Goal: Task Accomplishment & Management: Manage account settings

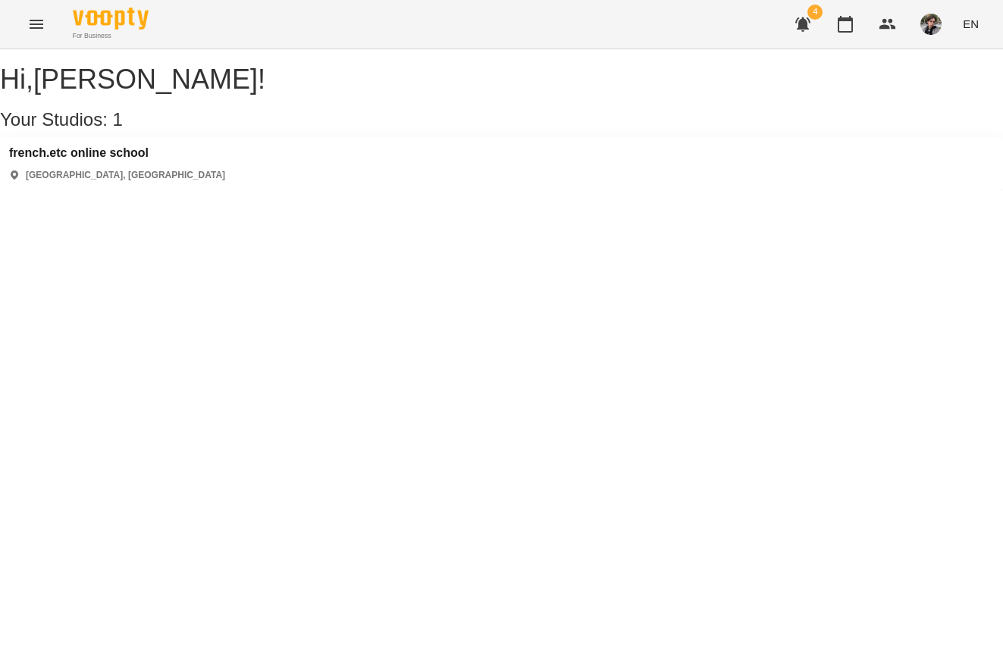
click at [140, 160] on h3 "french.etc online school" at bounding box center [117, 153] width 216 height 14
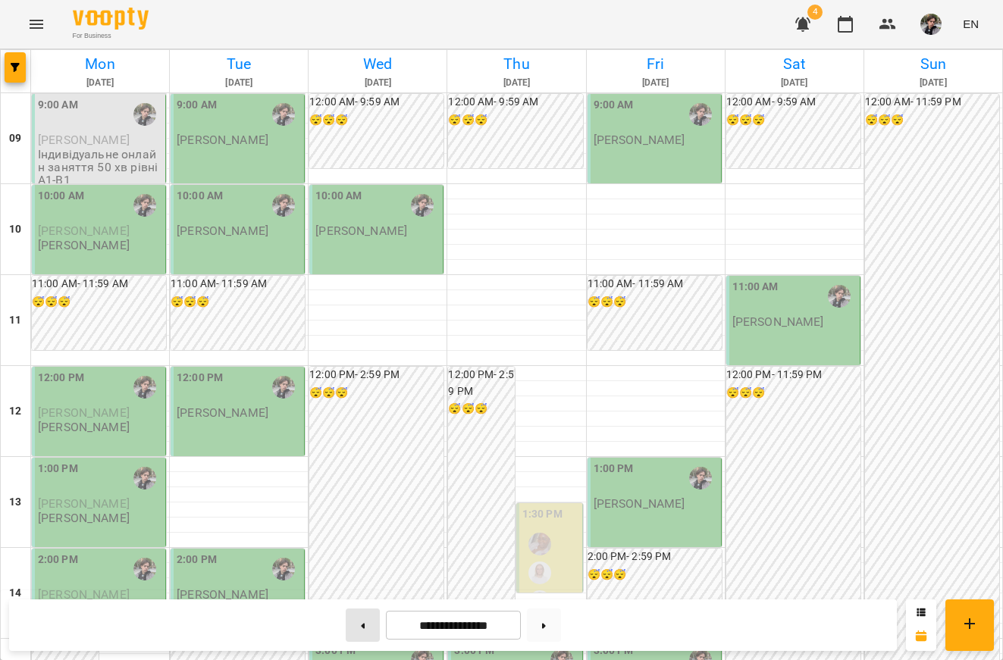
click at [355, 621] on button at bounding box center [363, 625] width 34 height 33
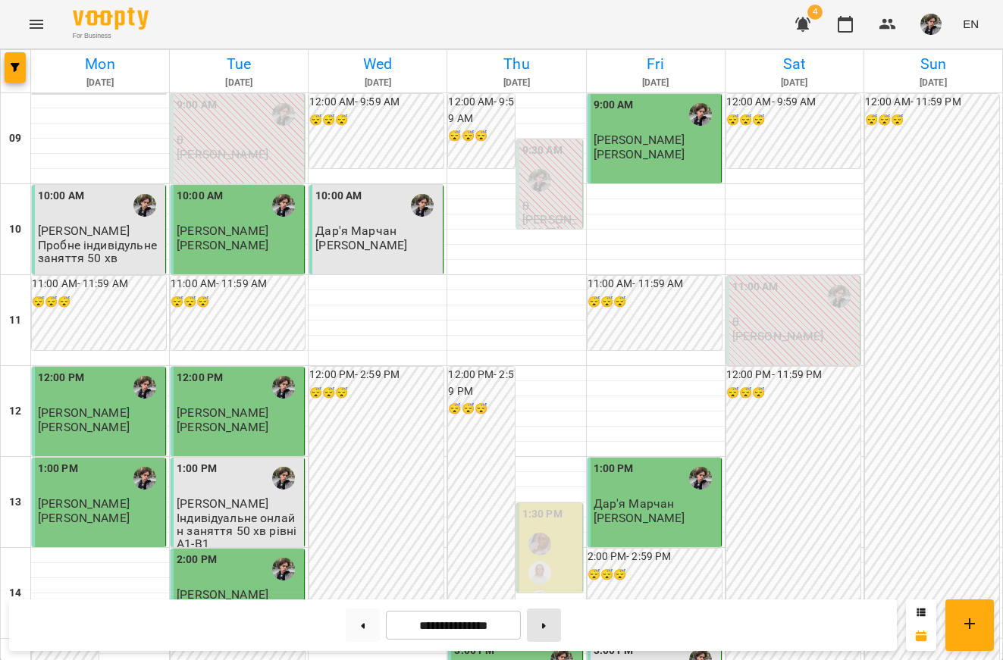
click at [540, 628] on button at bounding box center [544, 625] width 34 height 33
type input "**********"
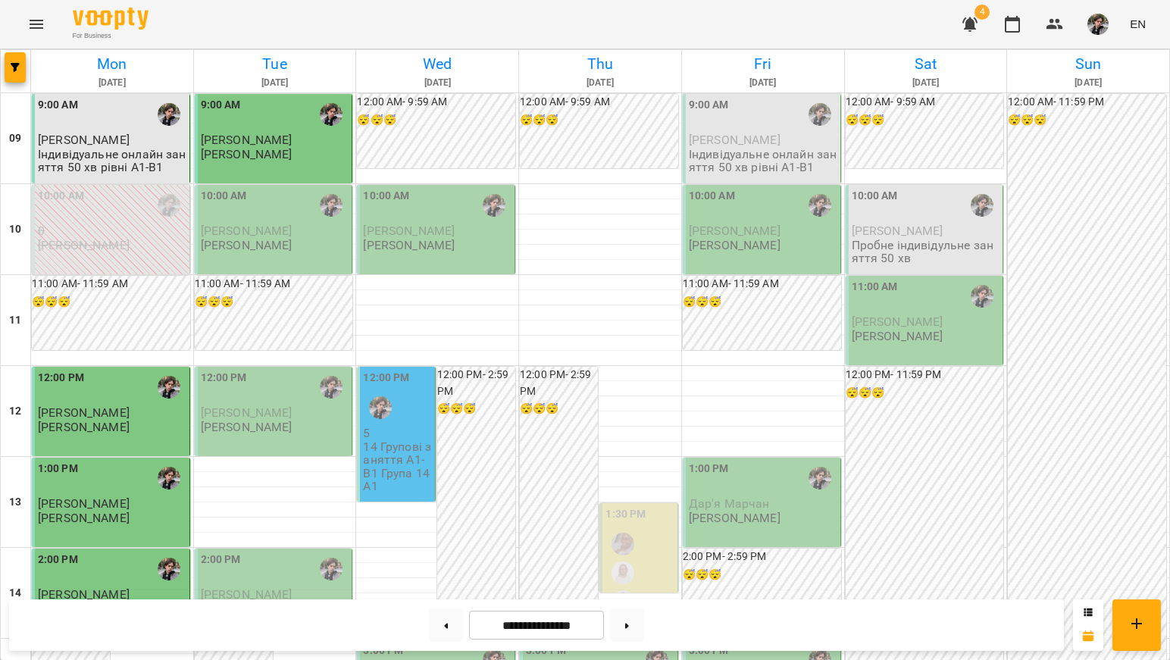
click at [279, 239] on div "10:00 AM [PERSON_NAME] [PERSON_NAME]" at bounding box center [275, 220] width 149 height 64
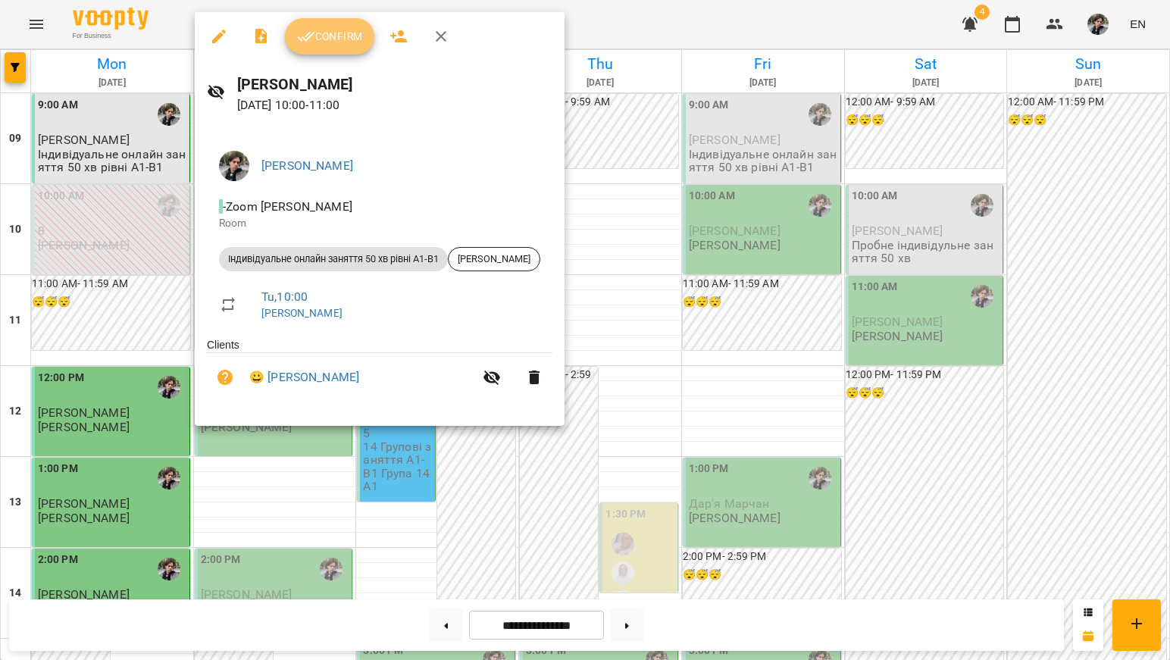
click at [344, 35] on span "Confirm" at bounding box center [329, 36] width 65 height 18
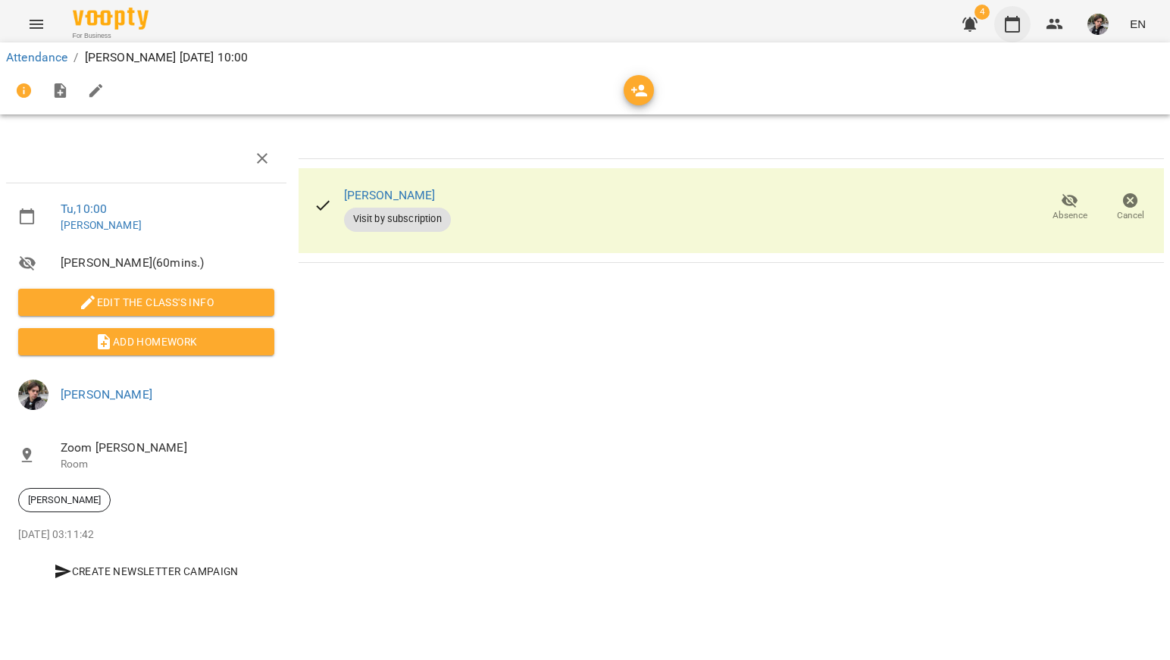
click at [1002, 17] on icon "button" at bounding box center [1012, 24] width 18 height 18
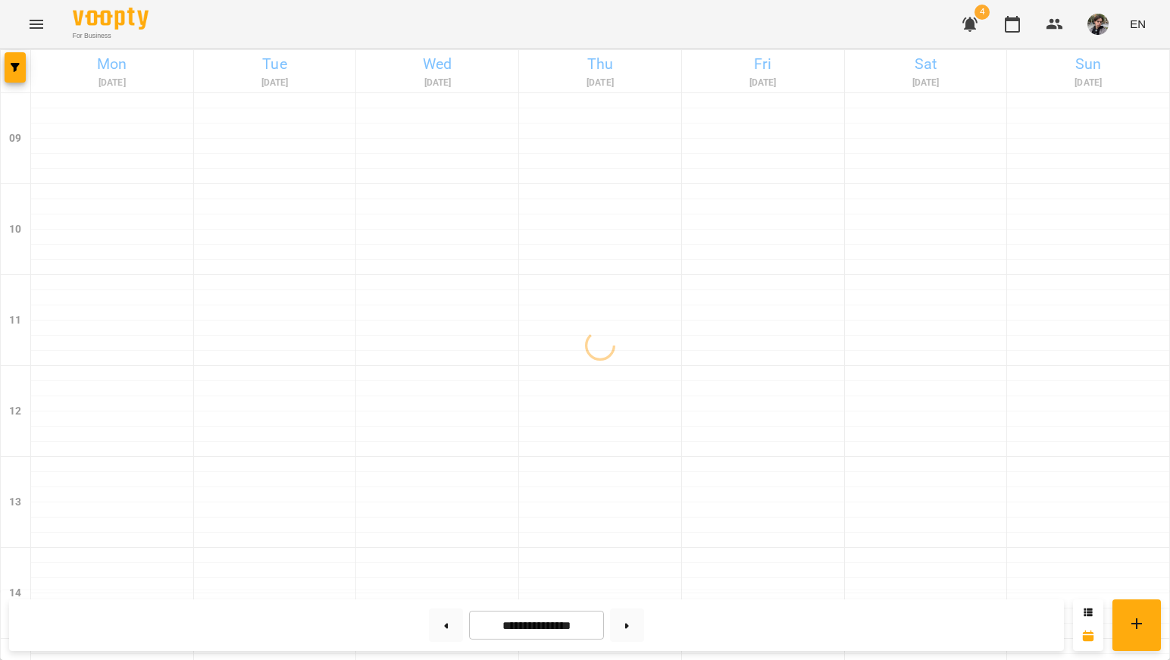
click at [966, 21] on icon "button" at bounding box center [970, 24] width 18 height 18
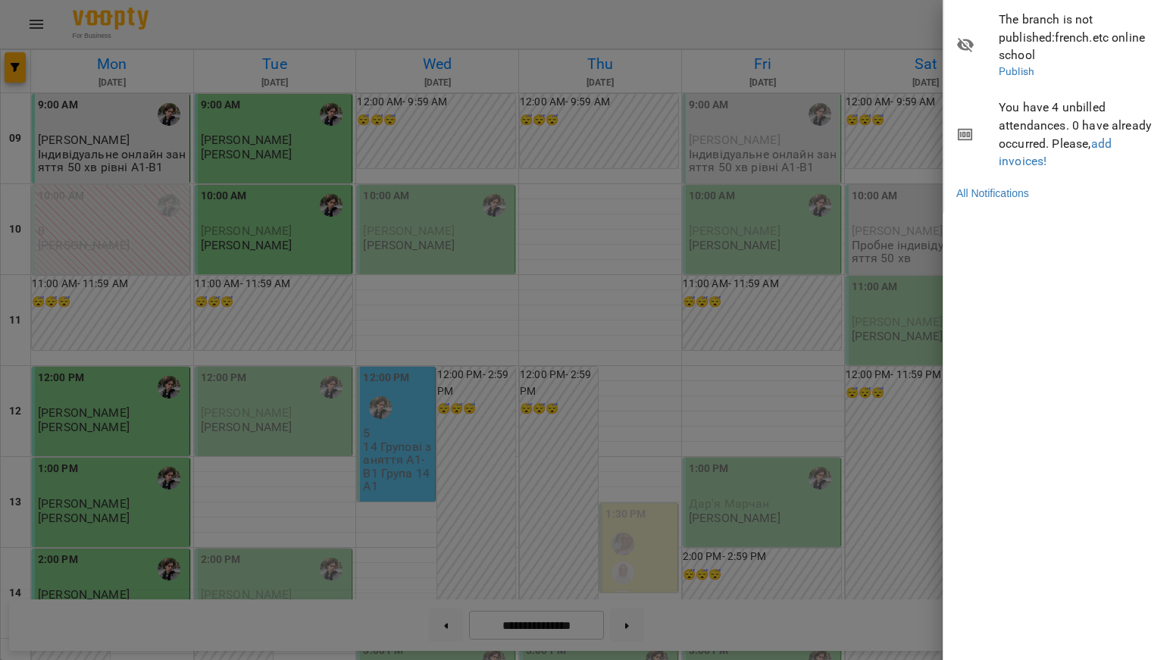
click at [712, 163] on div at bounding box center [585, 330] width 1170 height 660
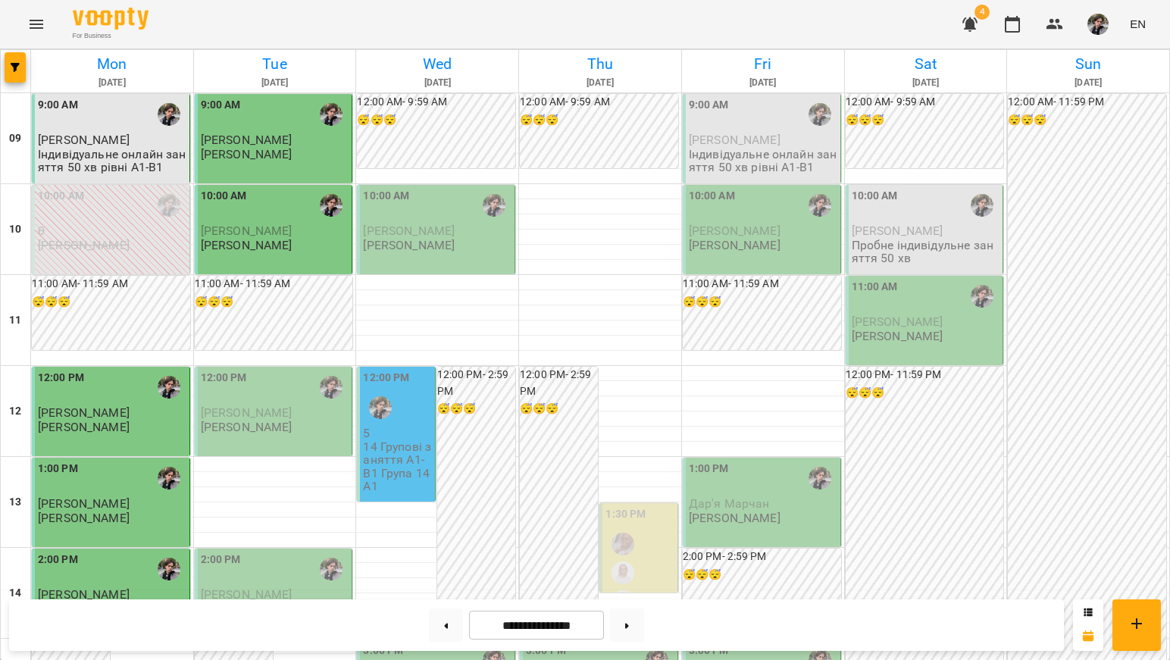
click at [268, 133] on span "[PERSON_NAME]" at bounding box center [247, 140] width 92 height 14
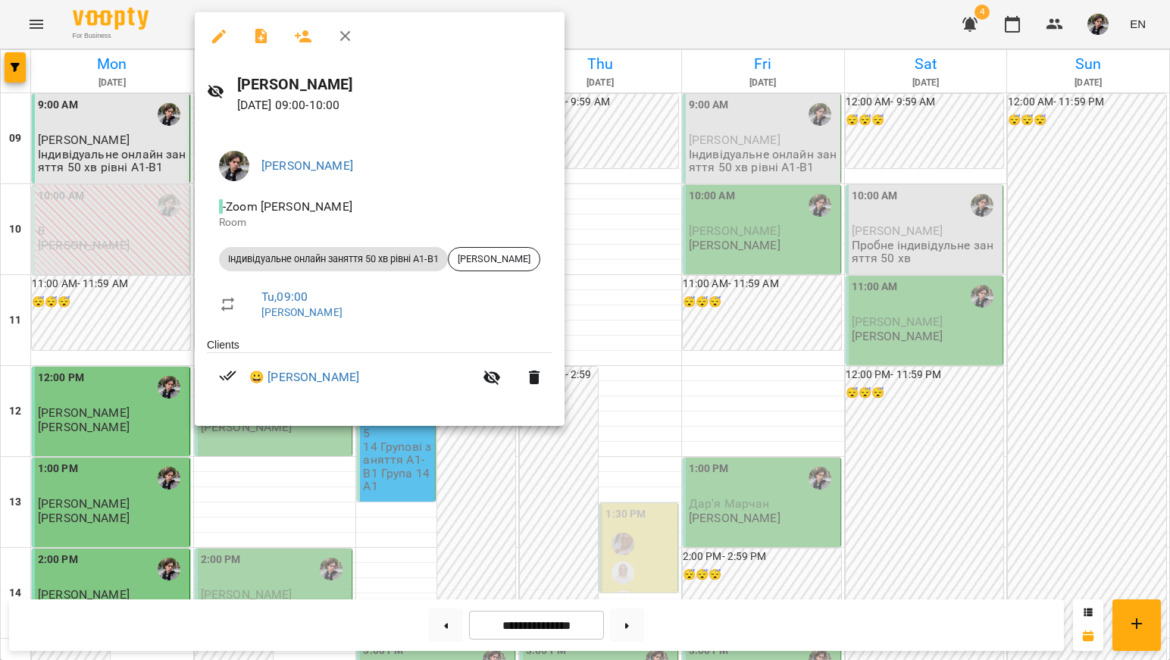
click at [166, 24] on div at bounding box center [585, 330] width 1170 height 660
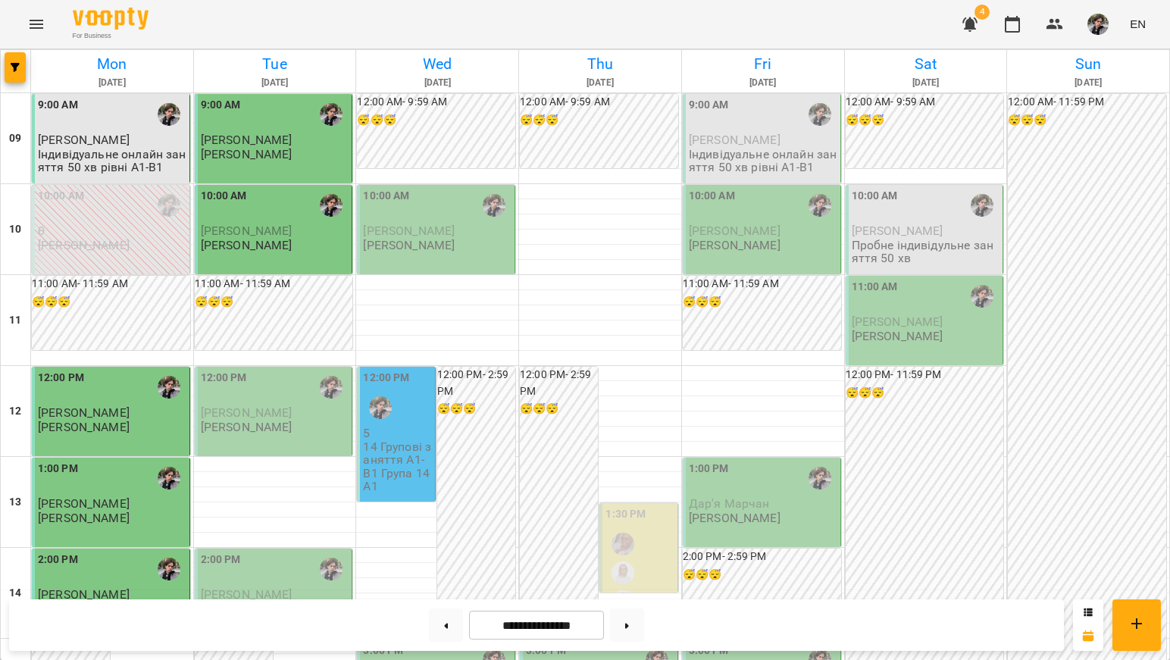
click at [1002, 28] on img "button" at bounding box center [1098, 24] width 21 height 21
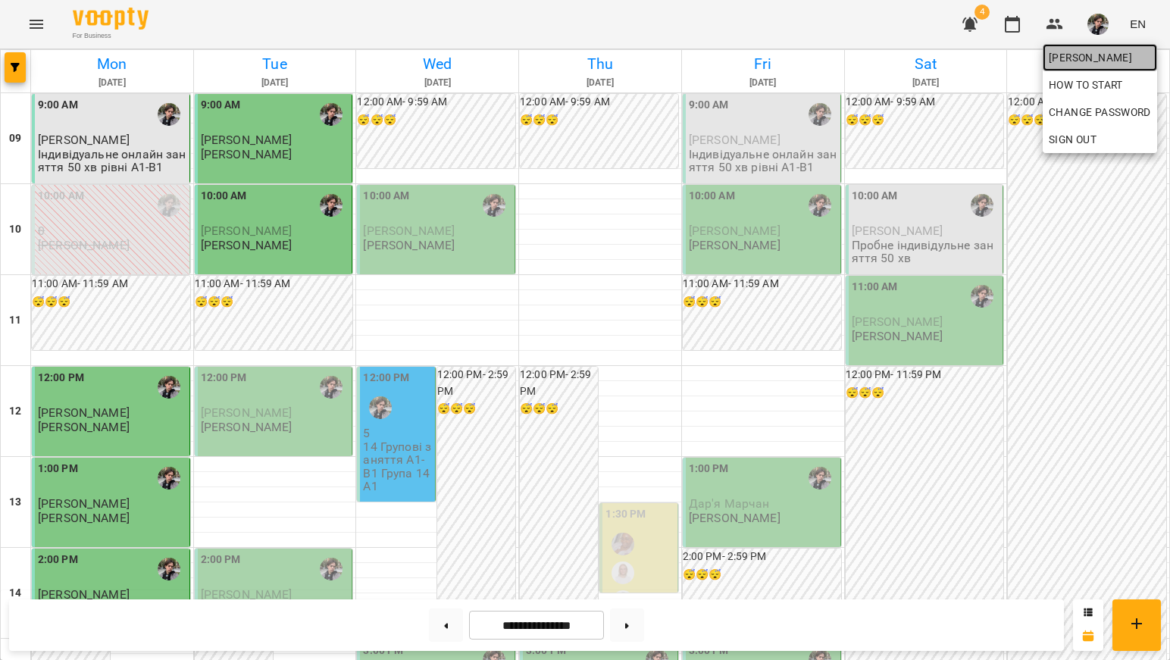
click at [1002, 54] on span "[PERSON_NAME]" at bounding box center [1100, 58] width 102 height 18
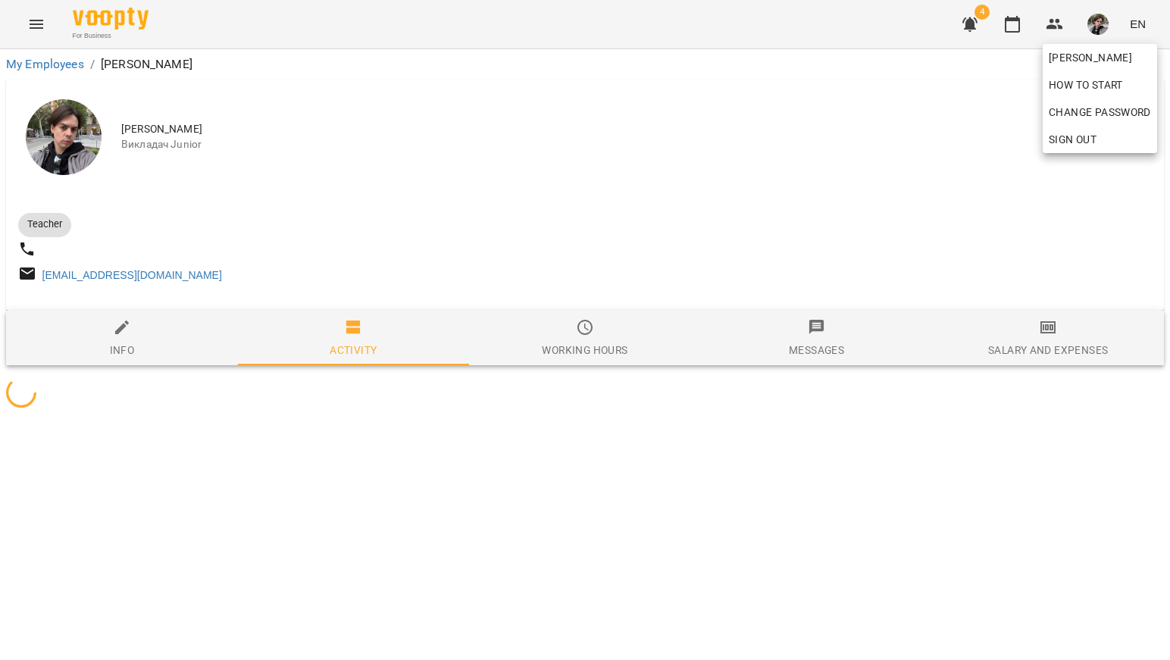
click at [755, 207] on div at bounding box center [585, 330] width 1170 height 660
